Goal: Complete application form: Complete application form

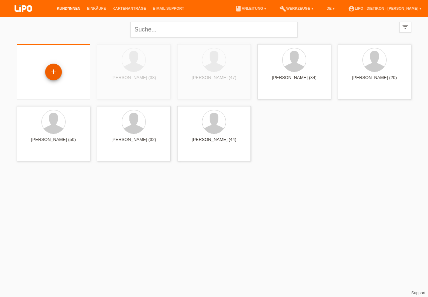
click at [55, 74] on div "+" at bounding box center [53, 71] width 16 height 11
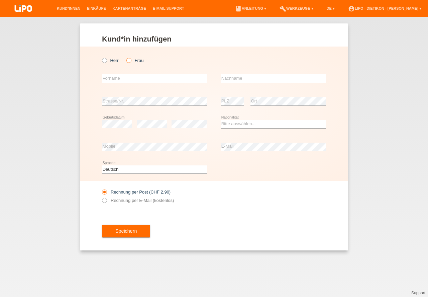
click at [125, 57] on icon at bounding box center [125, 57] width 0 height 0
click at [131, 61] on input "Frau" at bounding box center [128, 60] width 4 height 4
radio input "true"
click at [128, 80] on input "text" at bounding box center [154, 78] width 105 height 8
type input "Laura"
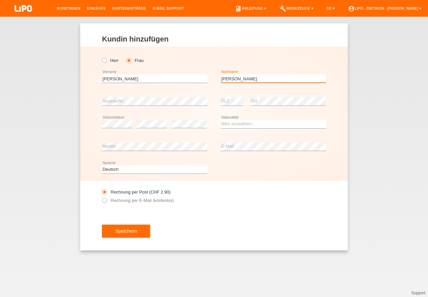
type input "Fabiana"
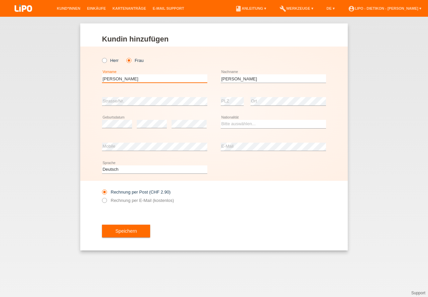
click at [184, 80] on input "Laura" at bounding box center [154, 78] width 105 height 8
type input "Laura Fabiana"
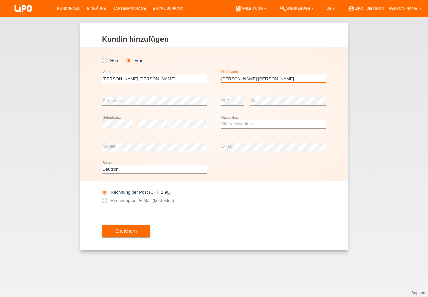
type input "Soares Reis"
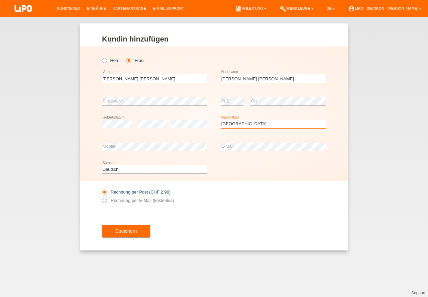
select select "PT"
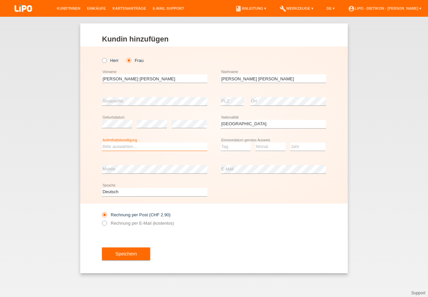
click at [122, 148] on select "Bitte auswählen... C B B - Flüchtlingsstatus Andere" at bounding box center [154, 146] width 105 height 8
select select "B"
click at [0, 0] on option "B" at bounding box center [0, 0] width 0 height 0
click at [229, 148] on select "Tag 01 02 03 04 05 06 07 08 09 10 11" at bounding box center [236, 146] width 30 height 8
select select "20"
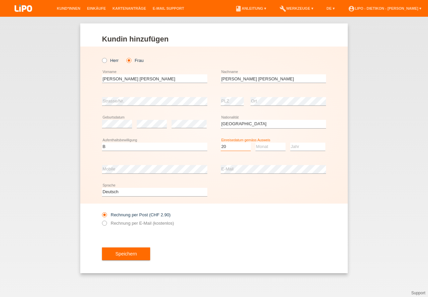
click at [0, 0] on option "20" at bounding box center [0, 0] width 0 height 0
click at [269, 150] on select "Monat 01 02 03 04 05 06 07 08 09 10 11" at bounding box center [270, 146] width 30 height 8
select select "07"
click at [0, 0] on option "07" at bounding box center [0, 0] width 0 height 0
click at [296, 148] on select "Jahr 2025 2024 2023 2022 2021 2020 2019 2018 2017 2016 2015 2014 2013 2012 2011…" at bounding box center [307, 146] width 35 height 8
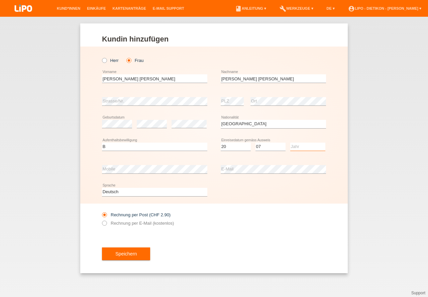
select select "2021"
click at [0, 0] on option "2021" at bounding box center [0, 0] width 0 height 0
click at [150, 256] on button "Speichern" at bounding box center [126, 253] width 48 height 13
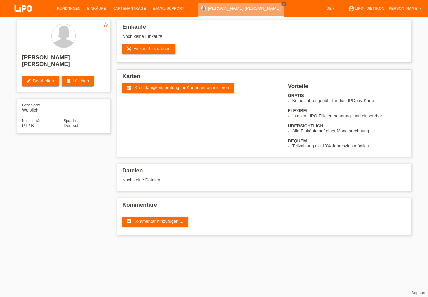
click at [173, 87] on span "Kreditfähigkeitsprüfung für Kartenantrag initiieren" at bounding box center [182, 87] width 95 height 5
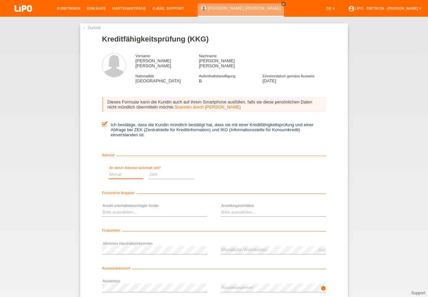
click at [143, 170] on select "Monat 01 02 03 04 05 06 07 08 09 10" at bounding box center [126, 174] width 35 height 8
select select "07"
click at [0, 0] on option "07" at bounding box center [0, 0] width 0 height 0
click at [269, 170] on select "Jahr 2025 2024 2023 2022 2021 2020 2019 2018 2017 2016 2015 2014 2013 2012 2011…" at bounding box center [283, 174] width 46 height 8
select select "2021"
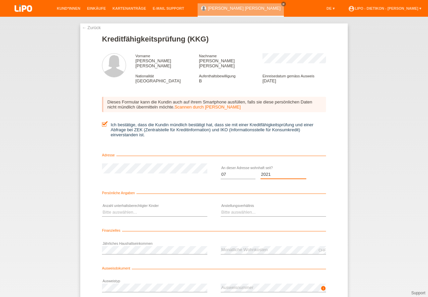
click at [0, 0] on option "2021" at bounding box center [0, 0] width 0 height 0
click at [143, 209] on select "Bitte auswählen... 0 1 2 3 4 5 6 7 8 9" at bounding box center [154, 212] width 105 height 8
select select "1"
click at [0, 0] on option "1" at bounding box center [0, 0] width 0 height 0
click at [246, 210] on select "Bitte auswählen... Unbefristet Befristet Lehrling/Student Pensioniert Nicht arb…" at bounding box center [273, 212] width 105 height 8
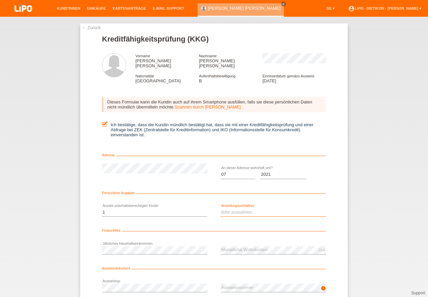
select select "UNLIMITED"
click at [0, 0] on option "Unbefristet" at bounding box center [0, 0] width 0 height 0
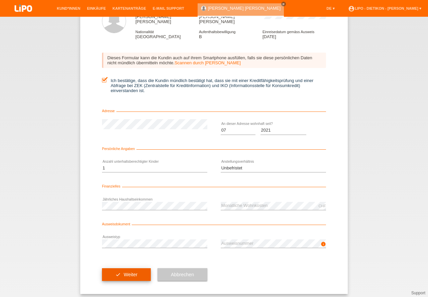
click at [136, 273] on button "check Weiter" at bounding box center [126, 274] width 49 height 13
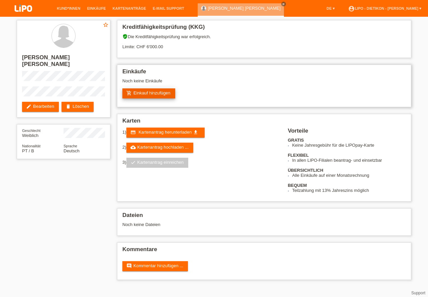
click at [147, 93] on link "add_shopping_cart Einkauf hinzufügen" at bounding box center [148, 93] width 53 height 10
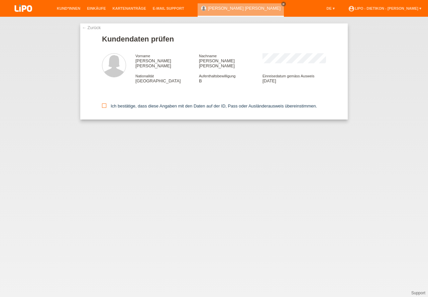
click at [130, 103] on label "Ich bestätige, dass diese Angaben mit den Daten auf der ID, Pass oder Ausländer…" at bounding box center [209, 105] width 215 height 5
click at [106, 103] on input "Ich bestätige, dass diese Angaben mit den Daten auf der ID, Pass oder Ausländer…" at bounding box center [104, 105] width 4 height 4
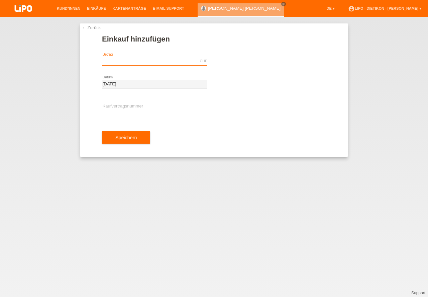
click at [136, 63] on input "text" at bounding box center [154, 61] width 105 height 8
type input "1299.00"
click at [158, 100] on div "error Kaufvertragsnummer" at bounding box center [154, 106] width 105 height 23
drag, startPoint x: 156, startPoint y: 101, endPoint x: 155, endPoint y: 108, distance: 7.4
click at [156, 101] on div "error Kaufvertragsnummer" at bounding box center [154, 106] width 105 height 23
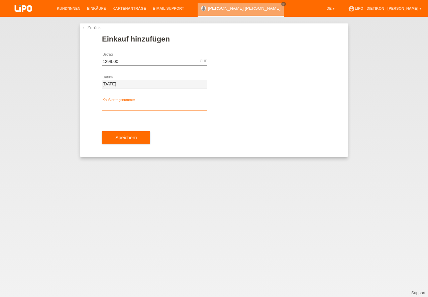
click at [155, 108] on input "text" at bounding box center [154, 106] width 105 height 8
type input "XB1PVZ"
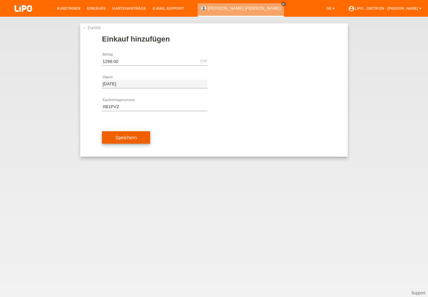
click at [130, 143] on button "Speichern" at bounding box center [126, 137] width 48 height 13
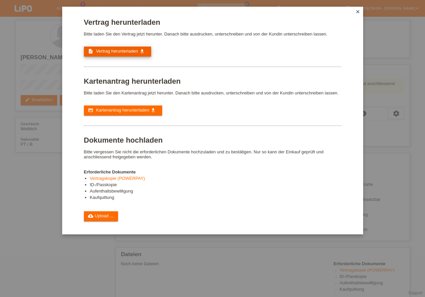
click at [130, 50] on span "Vertrag herunterladen" at bounding box center [117, 50] width 42 height 5
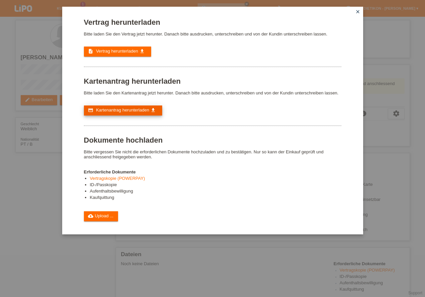
click at [151, 111] on icon "get_app" at bounding box center [152, 109] width 5 height 5
click at [101, 213] on link "cloud_upload Upload ..." at bounding box center [101, 216] width 34 height 10
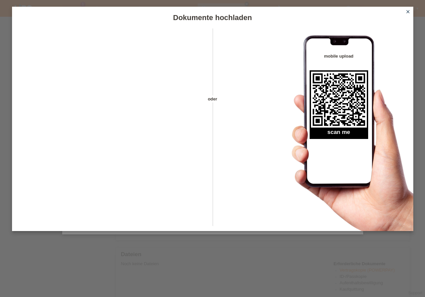
click at [406, 13] on icon "close" at bounding box center [407, 11] width 5 height 5
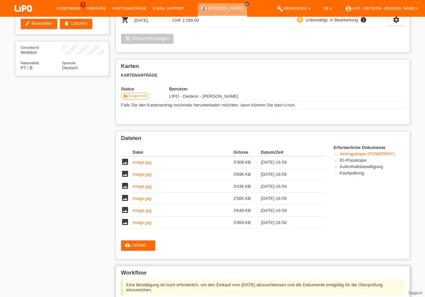
scroll to position [114, 0]
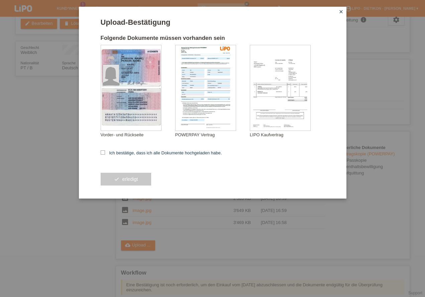
click at [185, 151] on label "Ich bestätige, dass ich alle Dokumente hochgeladen habe." at bounding box center [161, 152] width 121 height 5
click at [105, 151] on input "Ich bestätige, dass ich alle Dokumente hochgeladen habe." at bounding box center [103, 152] width 4 height 4
checkbox input "true"
click at [110, 175] on button "check erledigt" at bounding box center [126, 178] width 51 height 13
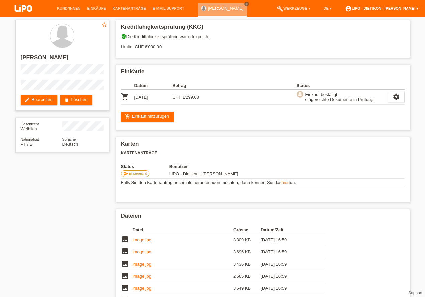
click at [403, 10] on link "account_circle LIPO - Dietikon - [PERSON_NAME] ▾" at bounding box center [382, 8] width 80 height 4
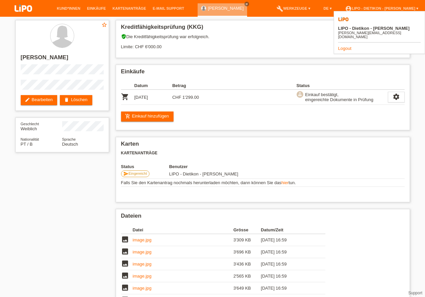
click at [347, 46] on link "Logout" at bounding box center [344, 48] width 13 height 5
